Goal: Information Seeking & Learning: Stay updated

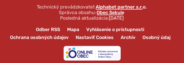
scroll to position [1355, 0]
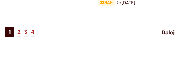
scroll to position [647, 0]
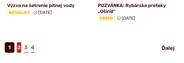
click at [18, 42] on link "2" at bounding box center [19, 47] width 4 height 11
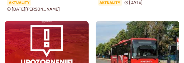
scroll to position [431, 0]
